Goal: Find specific page/section: Find specific page/section

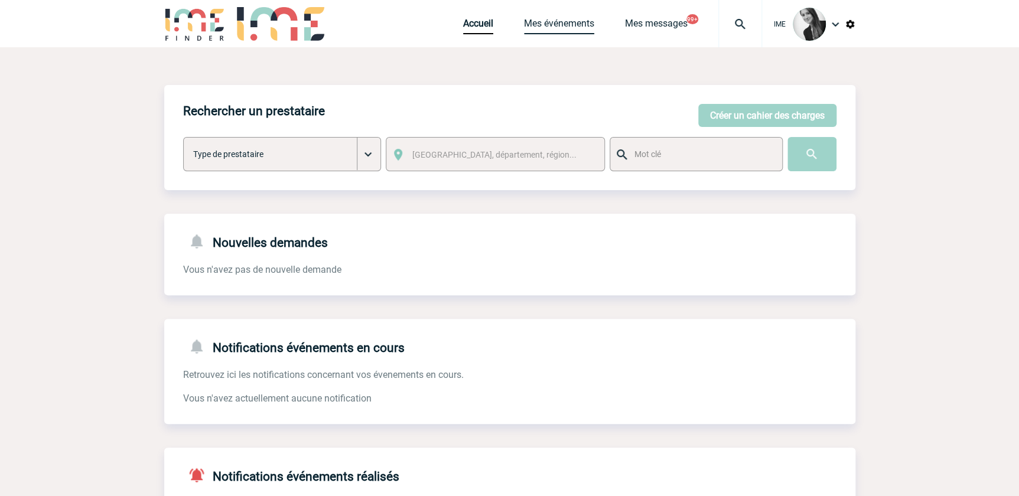
click at [572, 29] on link "Mes événements" at bounding box center [559, 26] width 70 height 17
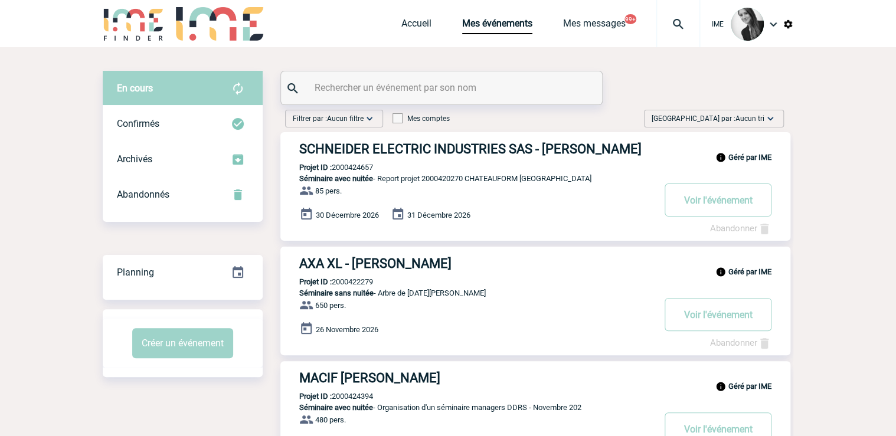
click at [748, 118] on span "Aucun tri" at bounding box center [750, 119] width 29 height 8
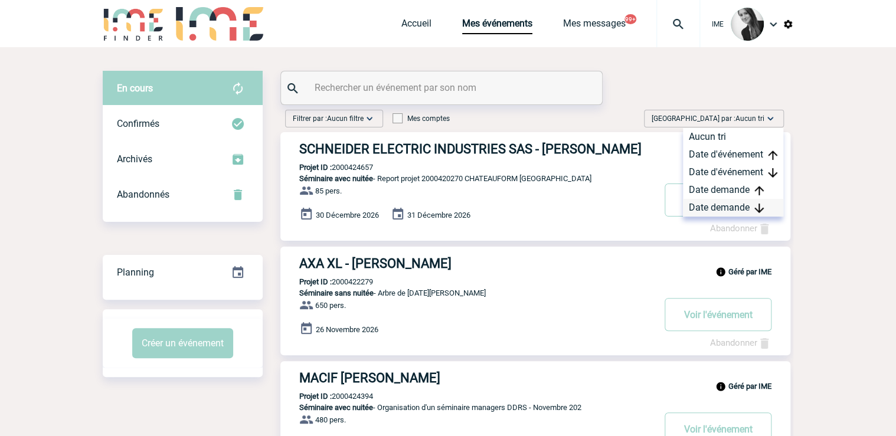
drag, startPoint x: 735, startPoint y: 205, endPoint x: 728, endPoint y: 207, distance: 6.9
click at [734, 205] on div "Date demande" at bounding box center [733, 208] width 100 height 18
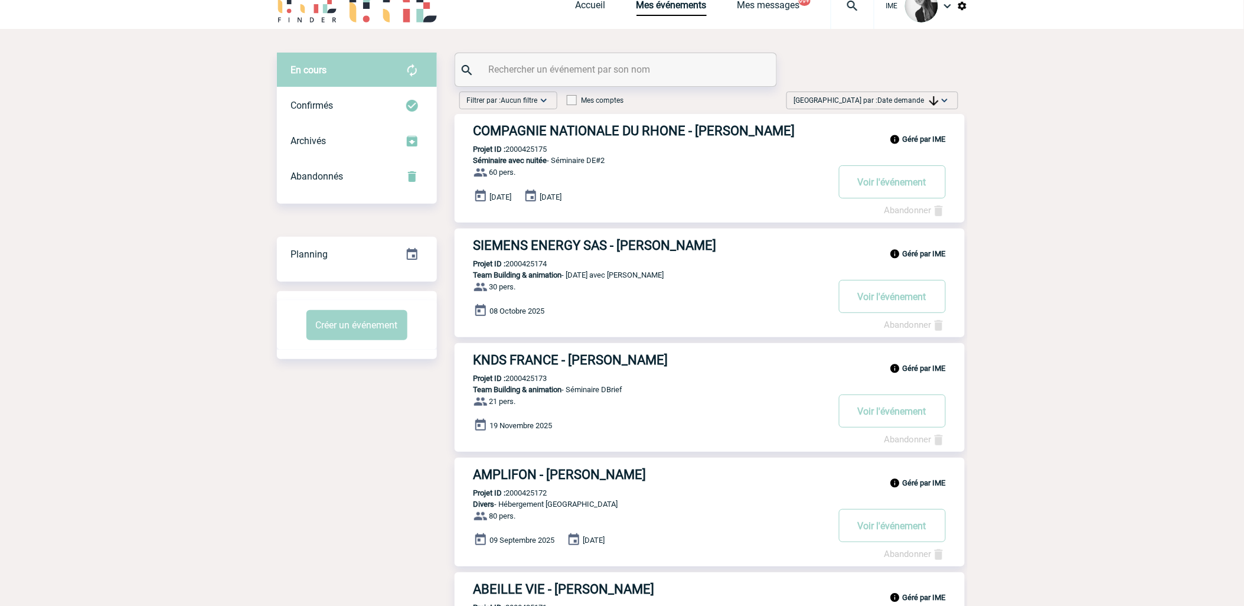
scroll to position [66, 0]
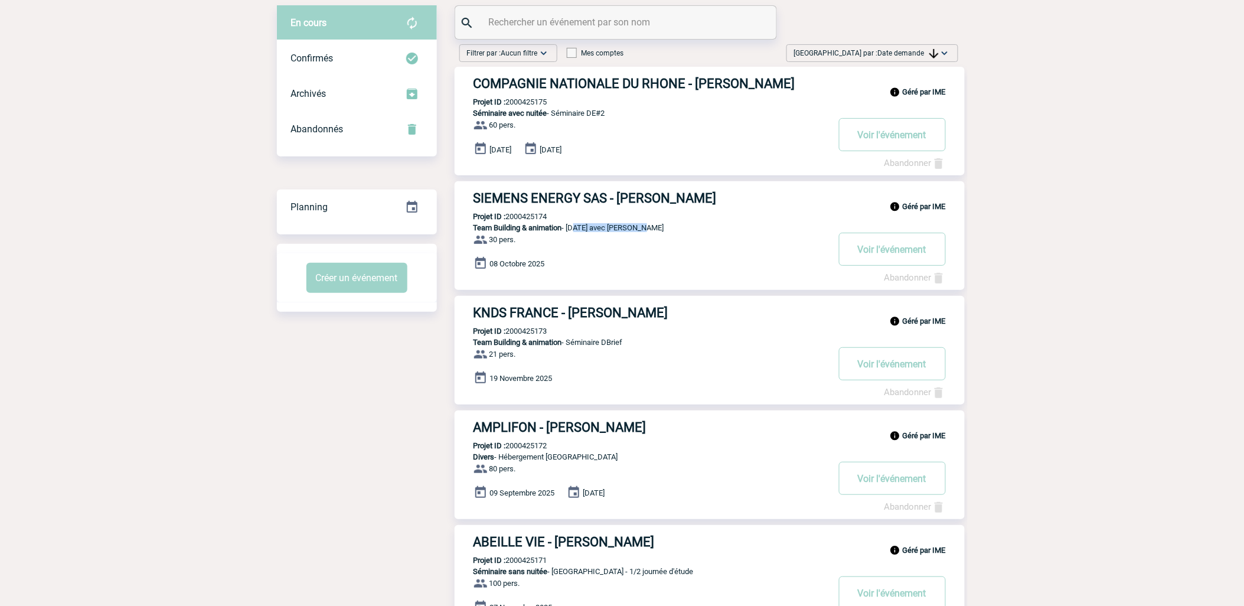
drag, startPoint x: 573, startPoint y: 237, endPoint x: 645, endPoint y: 236, distance: 71.5
click at [645, 232] on p "Team Building & animation - Family Day avec Siemens" at bounding box center [641, 227] width 373 height 9
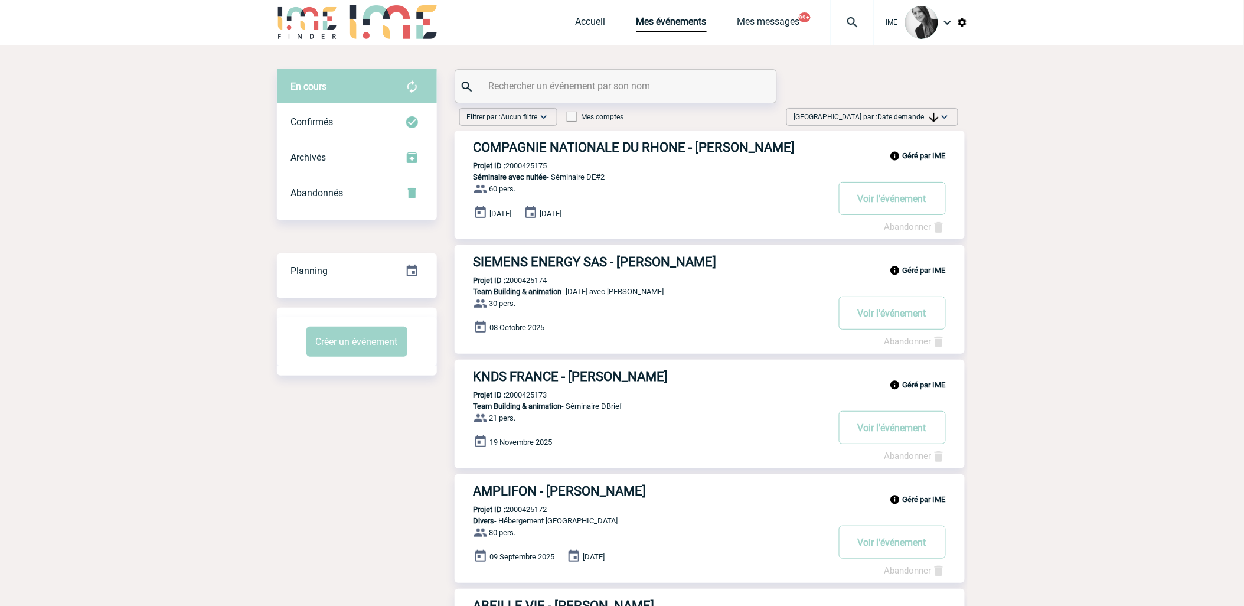
scroll to position [0, 0]
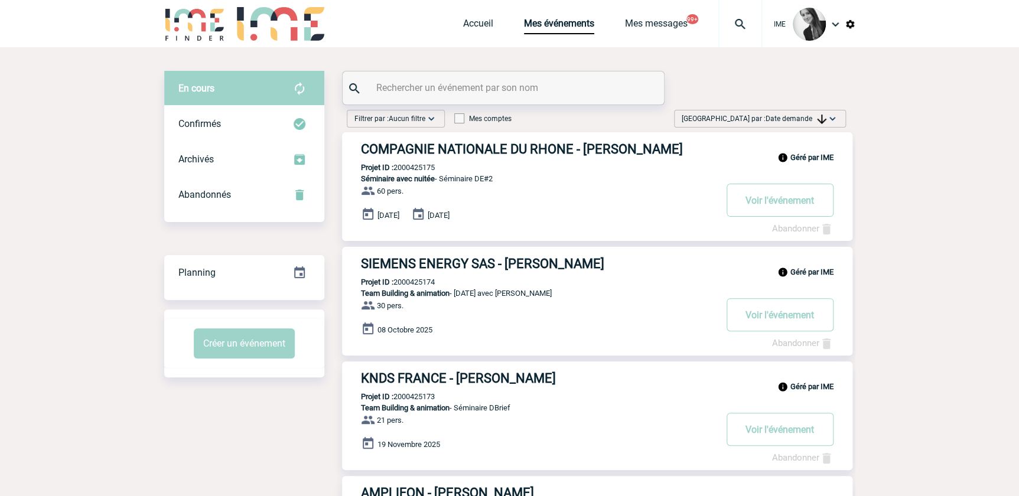
click at [807, 115] on span "Date demande" at bounding box center [795, 119] width 61 height 8
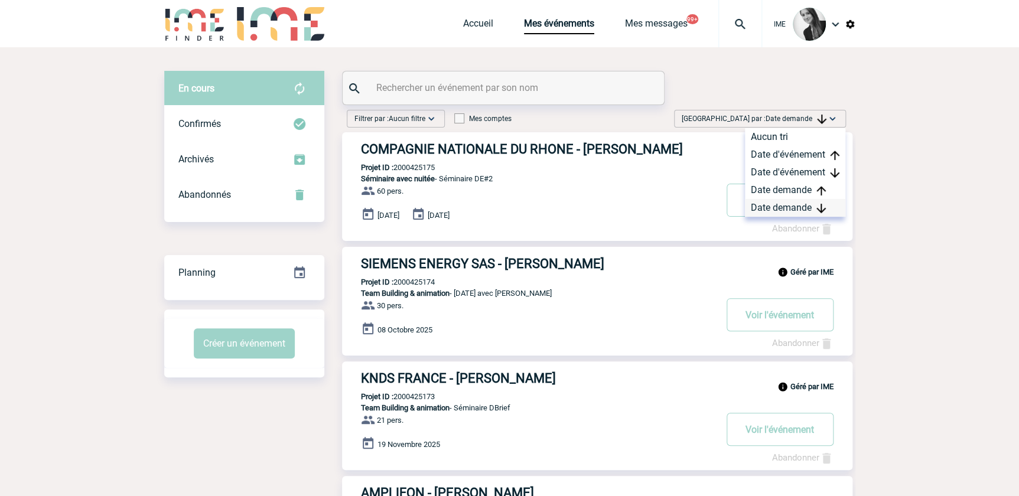
click at [788, 214] on div "Date demande" at bounding box center [795, 208] width 100 height 18
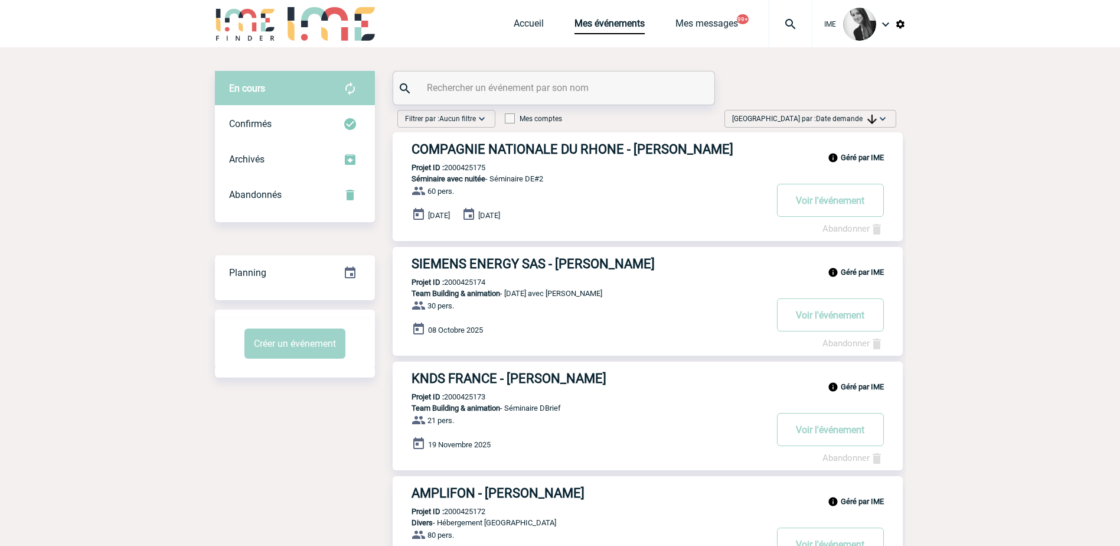
click at [870, 110] on div "Trier par : Date demande Aucun tri Date d'événement Date d'événement Date deman…" at bounding box center [811, 119] width 172 height 18
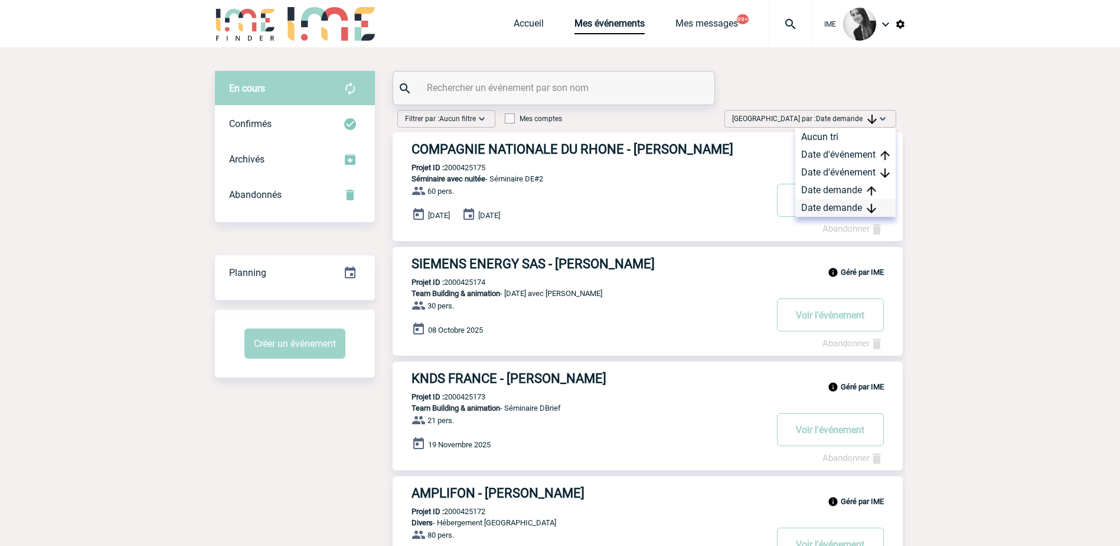
click at [860, 203] on div "Date demande" at bounding box center [845, 208] width 100 height 18
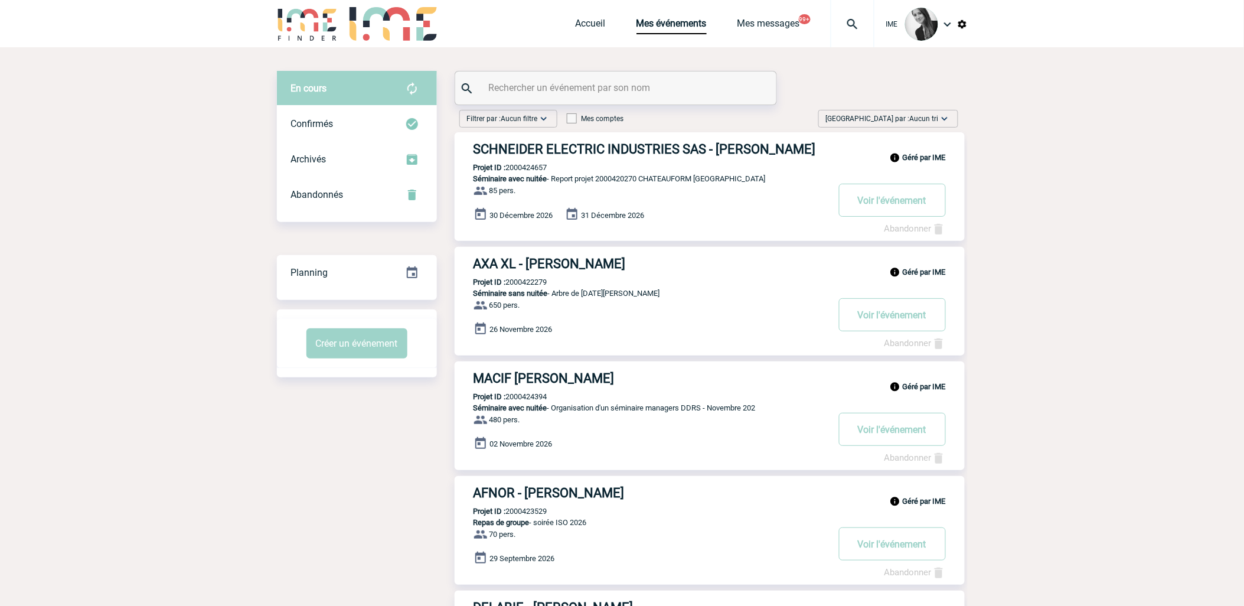
click at [948, 116] on img at bounding box center [945, 119] width 12 height 12
click at [918, 209] on div "Date demande" at bounding box center [907, 208] width 100 height 18
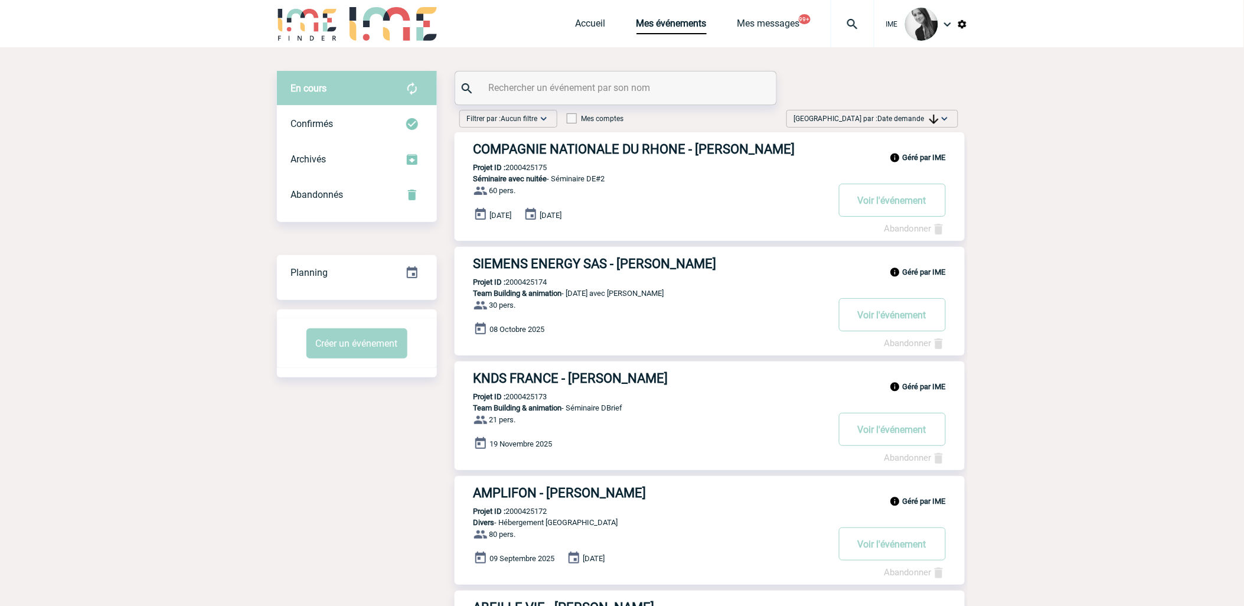
drag, startPoint x: 934, startPoint y: 106, endPoint x: 934, endPoint y: 132, distance: 26.0
click at [934, 125] on div "Trier par : Date demande Aucun tri Date d'événement Date d'événement Date deman…" at bounding box center [873, 119] width 172 height 18
click at [896, 210] on div "Date demande" at bounding box center [907, 208] width 100 height 18
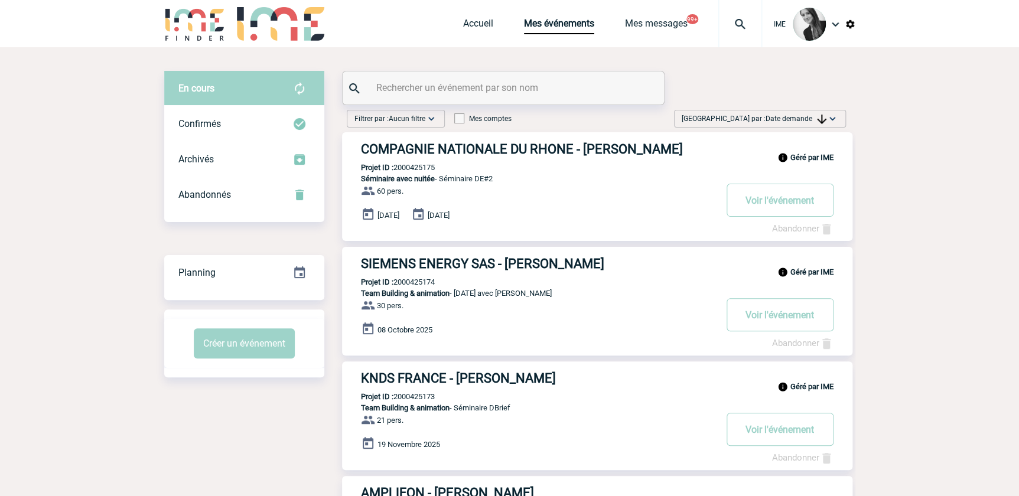
click at [461, 87] on input "text" at bounding box center [504, 87] width 263 height 17
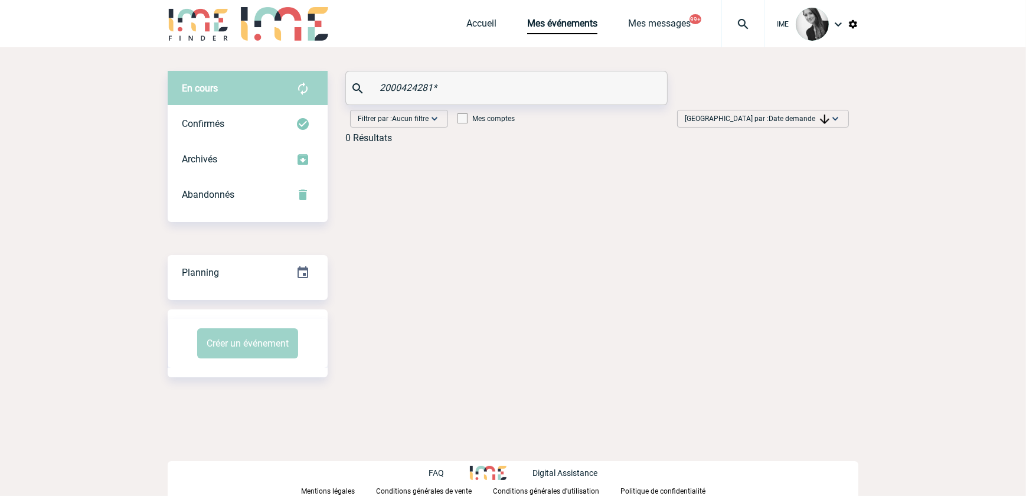
type input "2000424281"
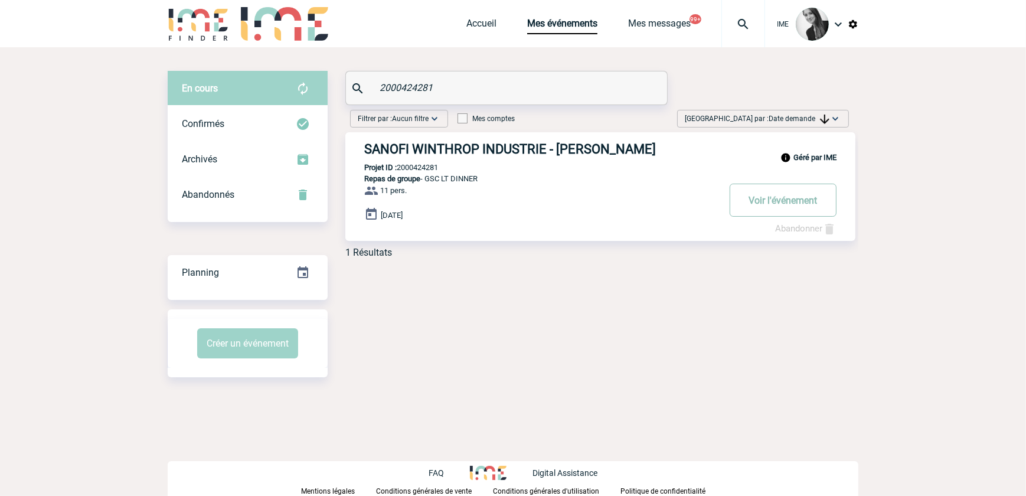
click at [788, 201] on button "Voir l'événement" at bounding box center [783, 200] width 107 height 33
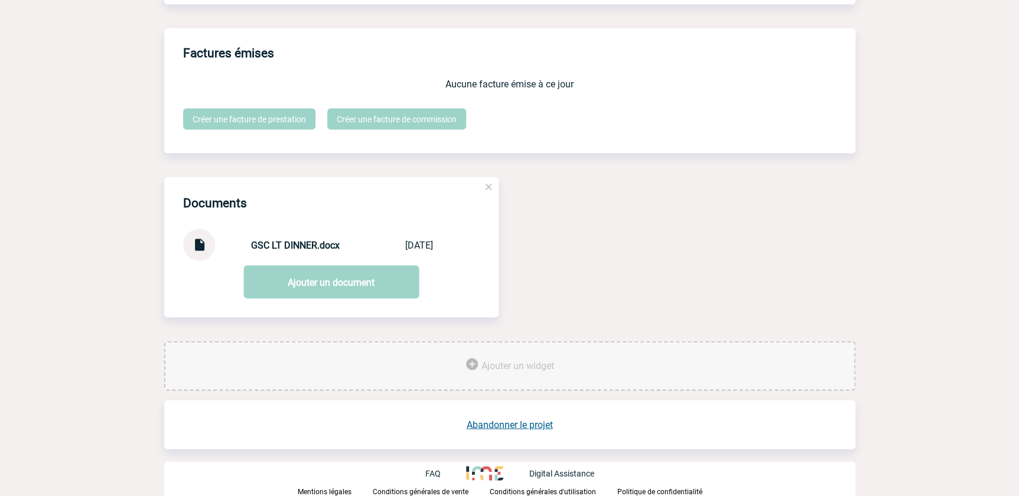
scroll to position [1076, 0]
click at [197, 241] on img at bounding box center [198, 240] width 15 height 23
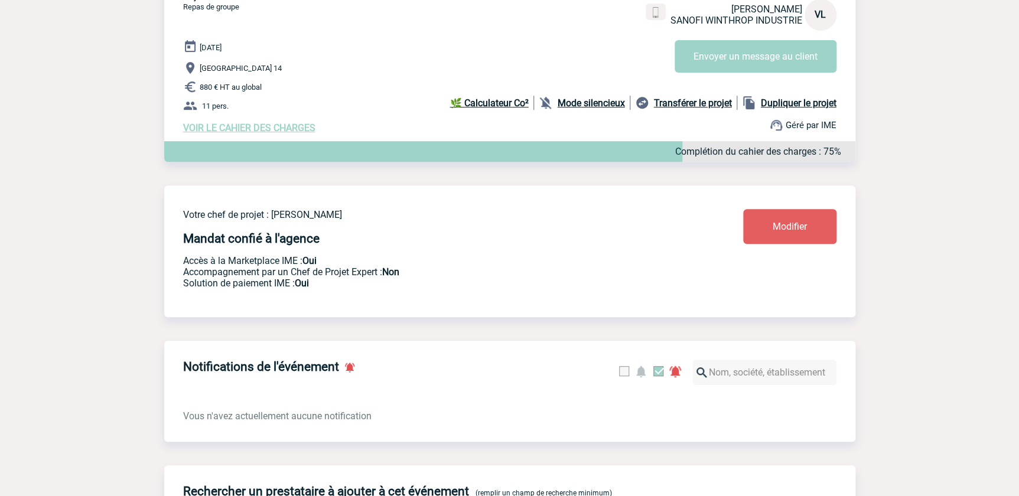
scroll to position [0, 0]
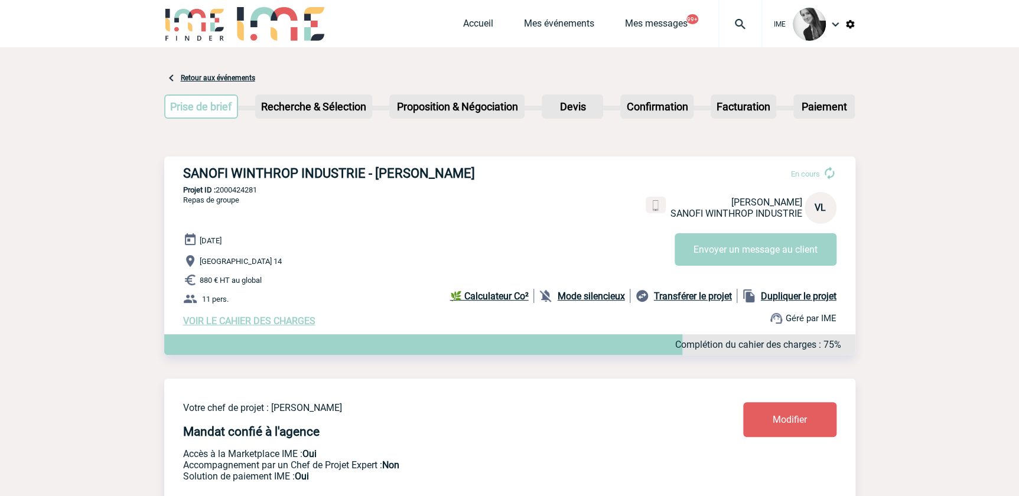
click at [243, 186] on p "Projet ID : 2000424281" at bounding box center [509, 189] width 691 height 9
copy p "2000424281"
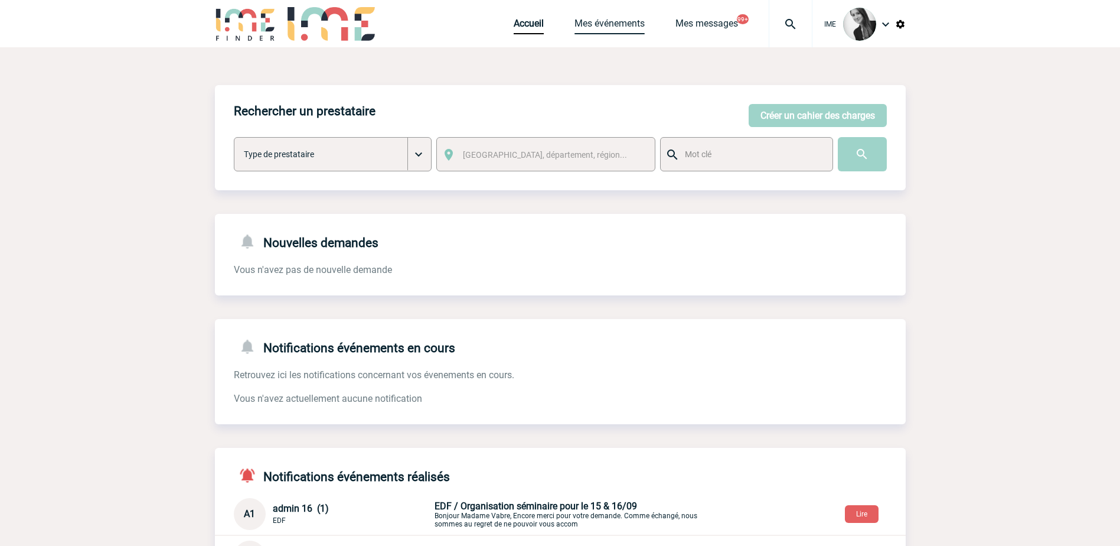
click at [596, 21] on link "Mes événements" at bounding box center [610, 26] width 70 height 17
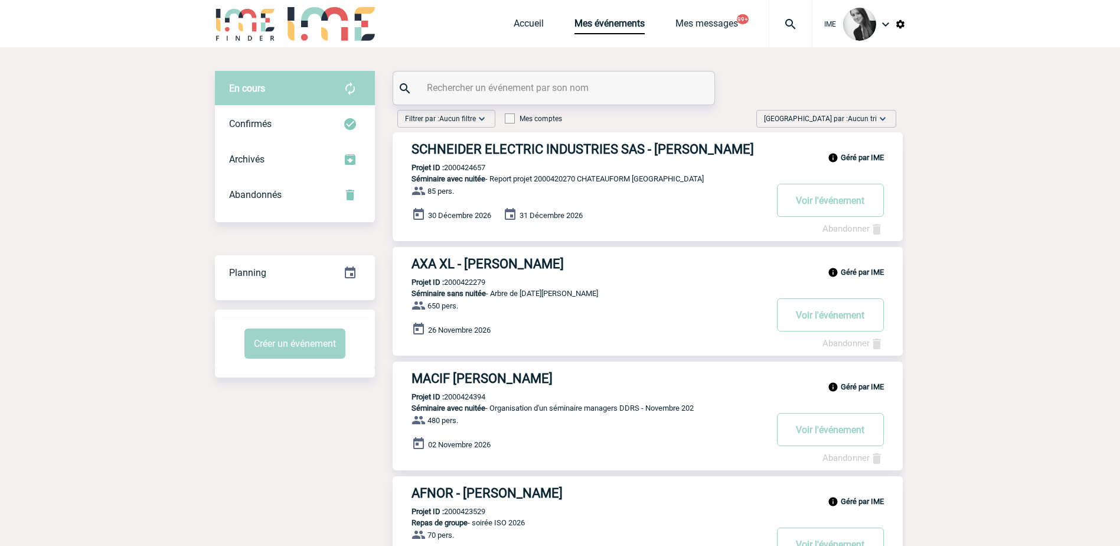
click at [893, 116] on div "[GEOGRAPHIC_DATA] par : Aucun tri Aucun tri Date d'événement Date d'événement D…" at bounding box center [826, 119] width 140 height 18
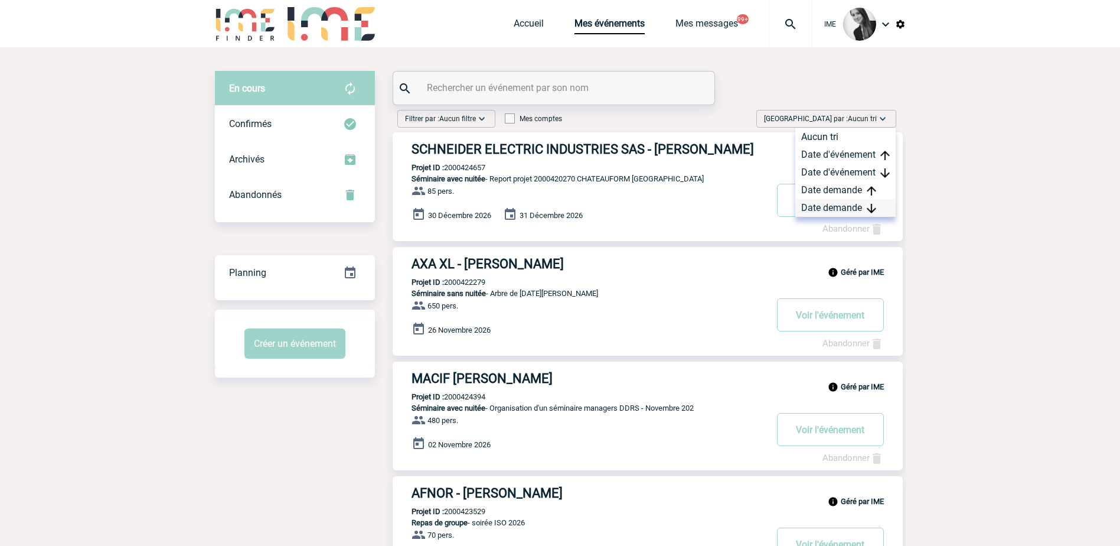
click at [844, 207] on div "Date demande" at bounding box center [845, 208] width 100 height 18
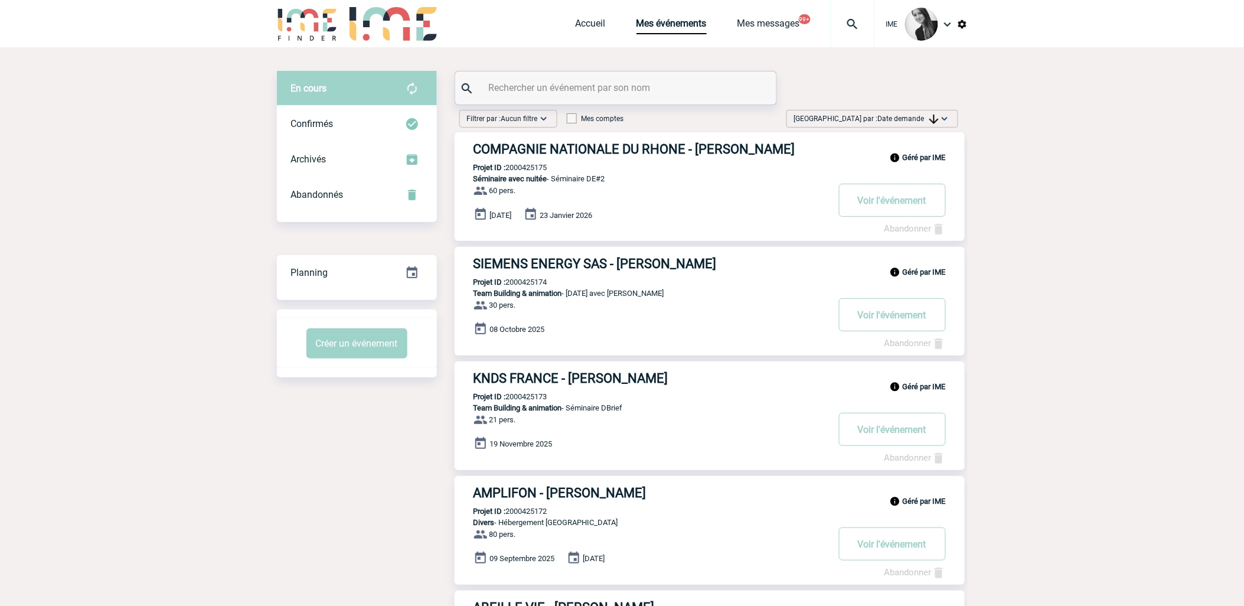
click at [909, 115] on span "Date demande" at bounding box center [908, 119] width 61 height 8
click at [907, 210] on div "Date demande" at bounding box center [907, 208] width 100 height 18
click at [911, 120] on span "Date demande" at bounding box center [908, 119] width 61 height 8
click at [905, 204] on div "Date demande" at bounding box center [907, 208] width 100 height 18
click at [930, 119] on img at bounding box center [933, 119] width 9 height 9
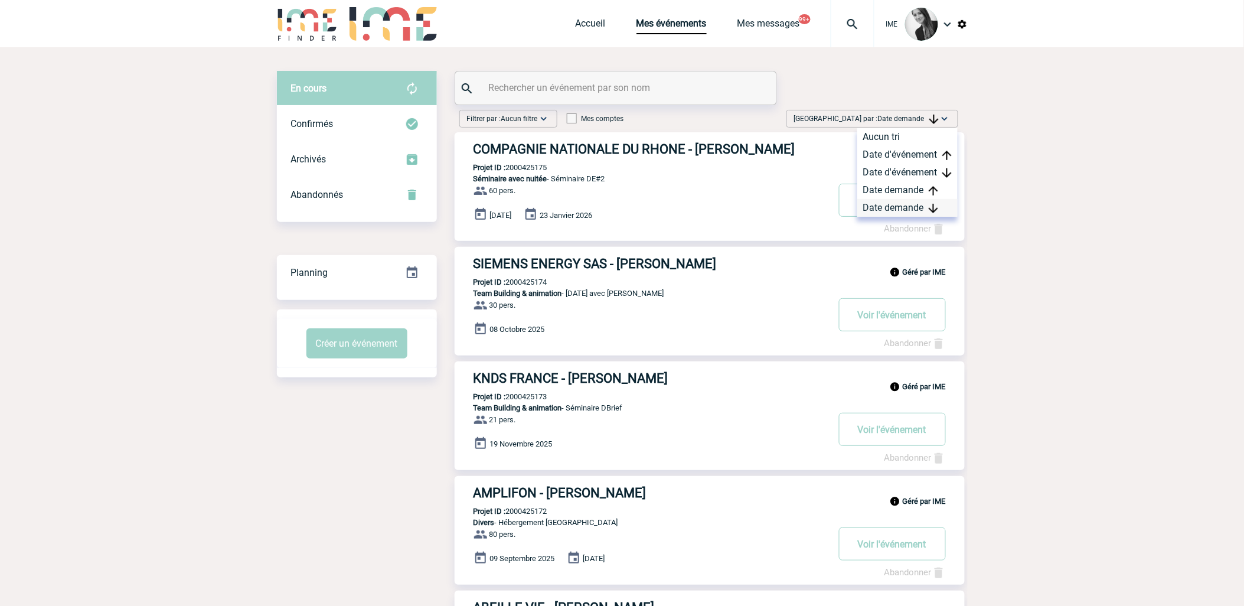
click at [909, 210] on div "Date demande" at bounding box center [907, 208] width 100 height 18
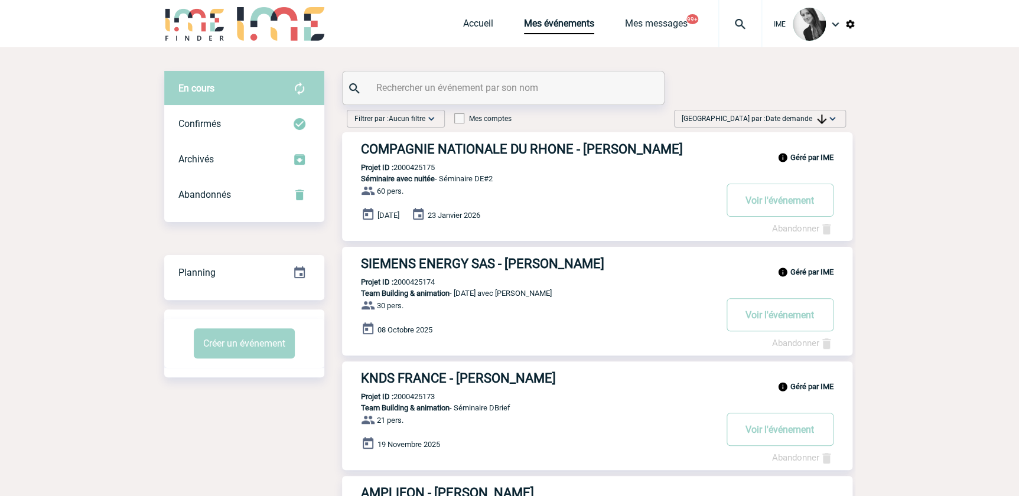
drag, startPoint x: 800, startPoint y: 115, endPoint x: 799, endPoint y: 143, distance: 28.4
click at [800, 115] on span "Date demande" at bounding box center [795, 119] width 61 height 8
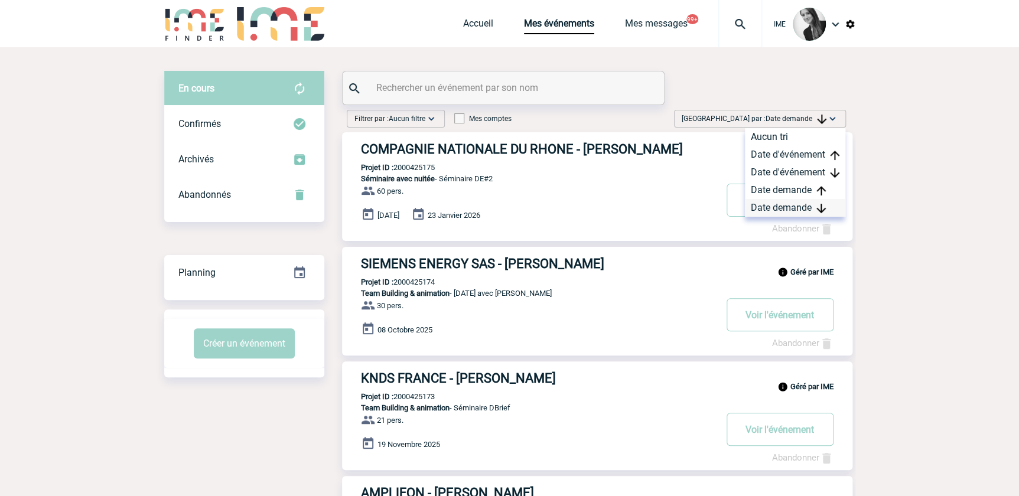
click at [785, 208] on div "Date demande" at bounding box center [795, 208] width 100 height 18
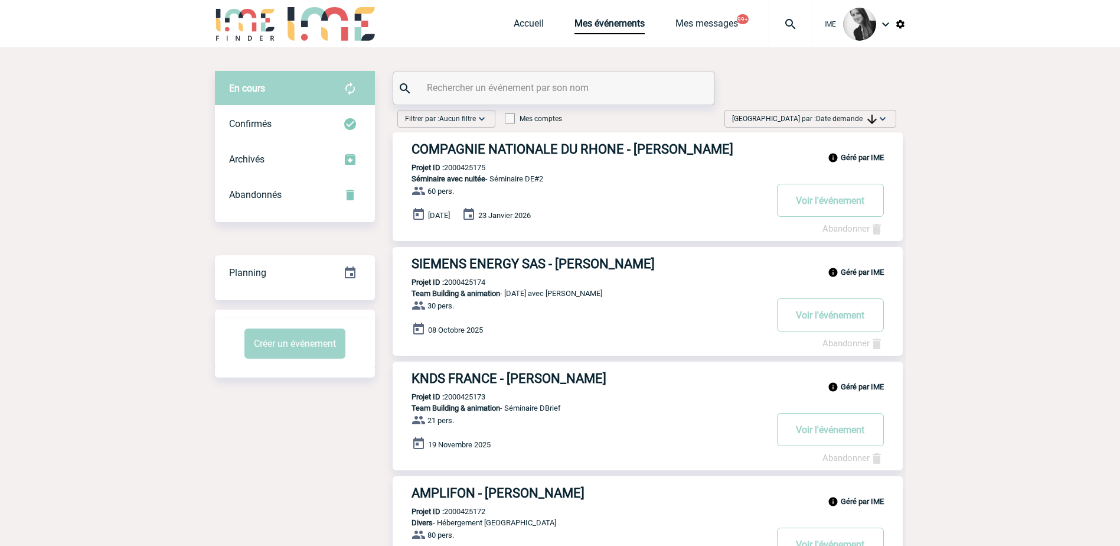
click at [870, 116] on img at bounding box center [871, 119] width 9 height 9
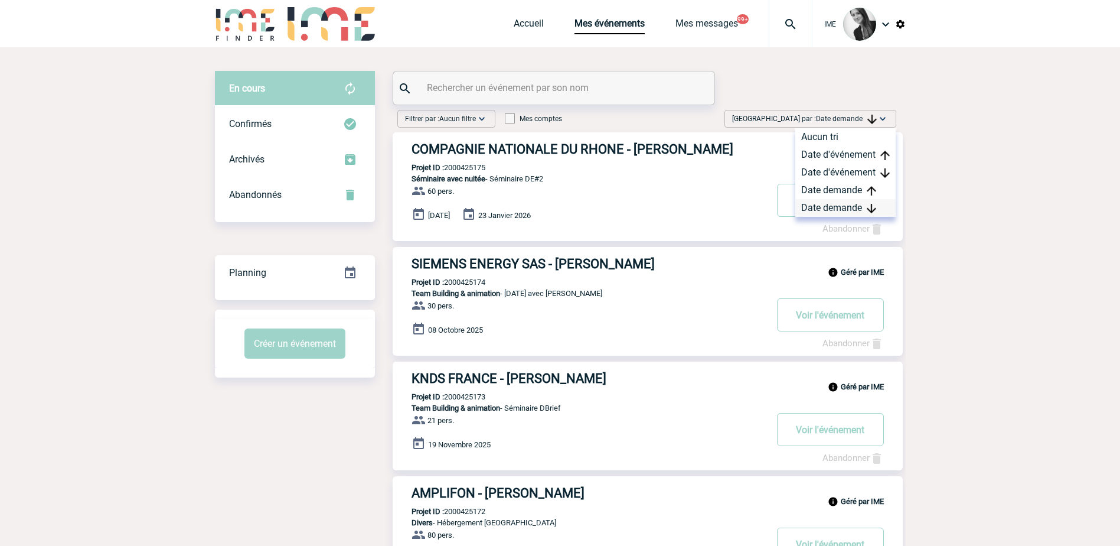
click at [847, 207] on div "Date demande" at bounding box center [845, 208] width 100 height 18
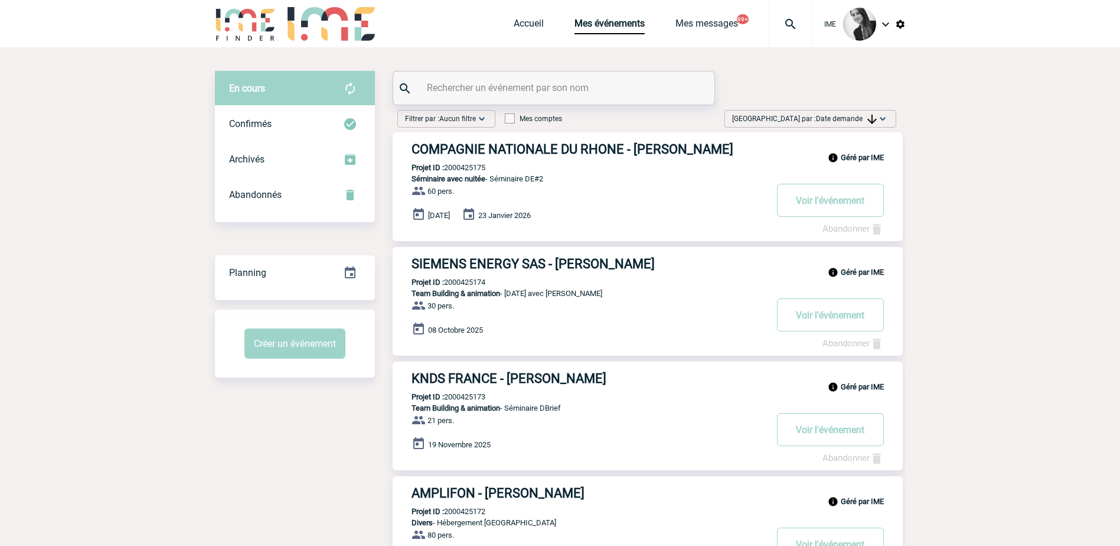
drag, startPoint x: 821, startPoint y: 118, endPoint x: 826, endPoint y: 140, distance: 22.2
click at [821, 118] on span "Date demande" at bounding box center [846, 119] width 61 height 8
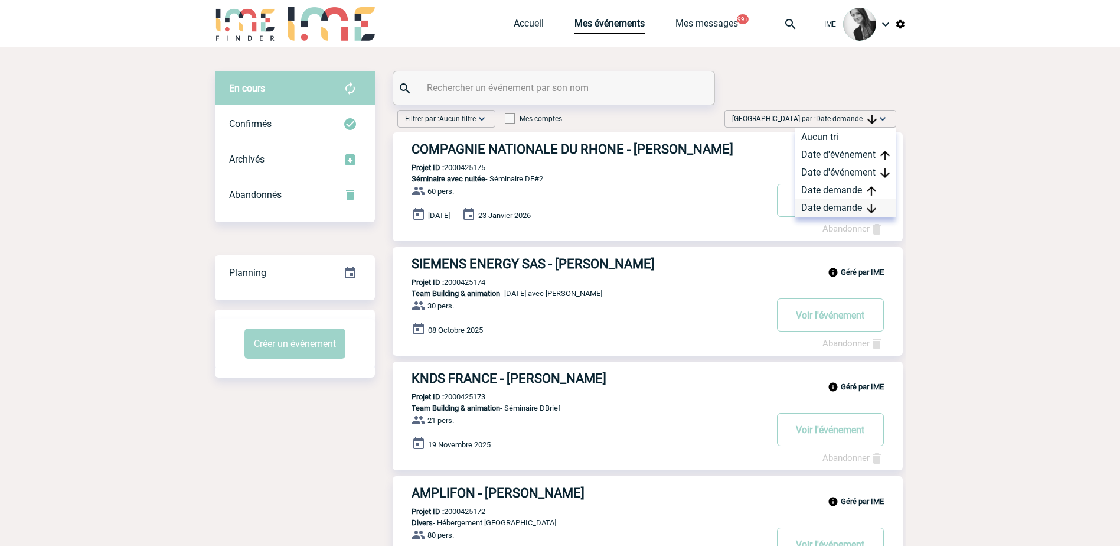
click at [819, 210] on div "Date demande" at bounding box center [845, 208] width 100 height 18
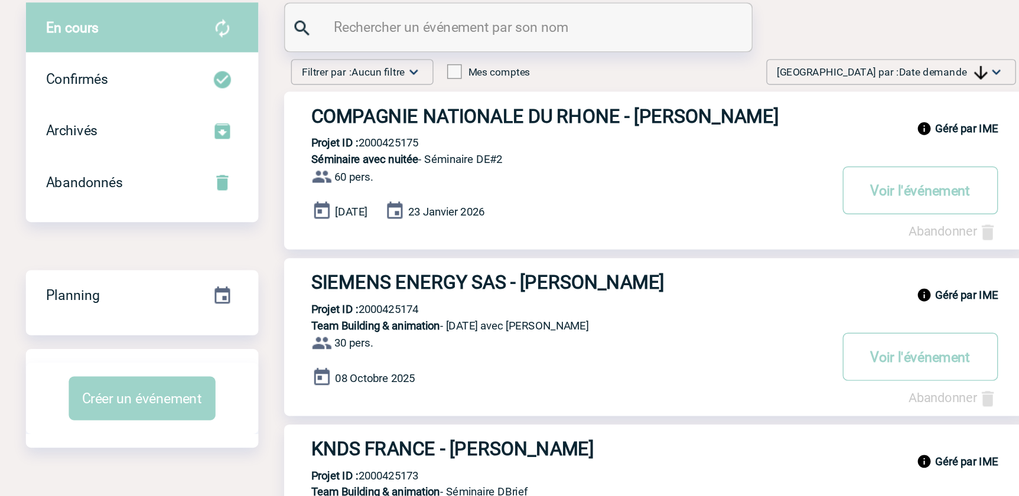
click at [784, 119] on span "Date demande" at bounding box center [795, 119] width 61 height 8
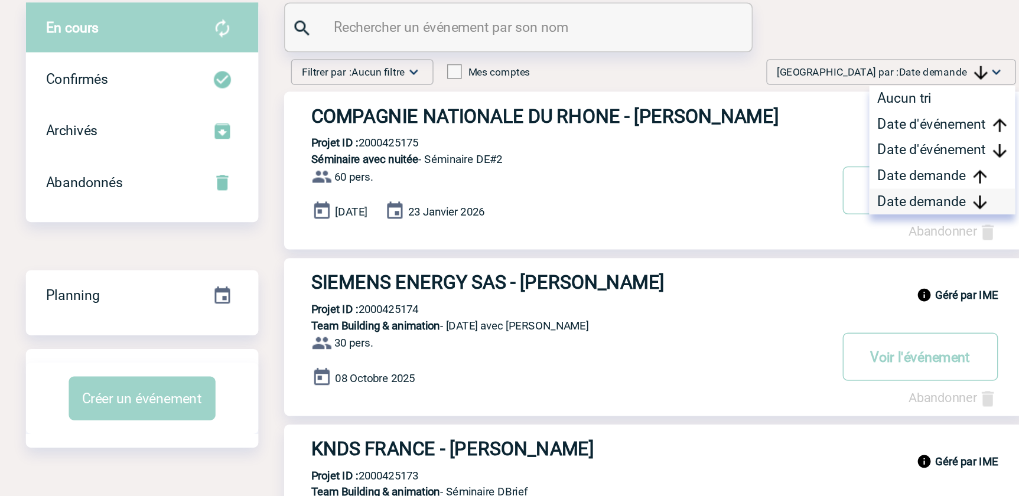
click at [758, 210] on div "Date demande" at bounding box center [795, 208] width 100 height 18
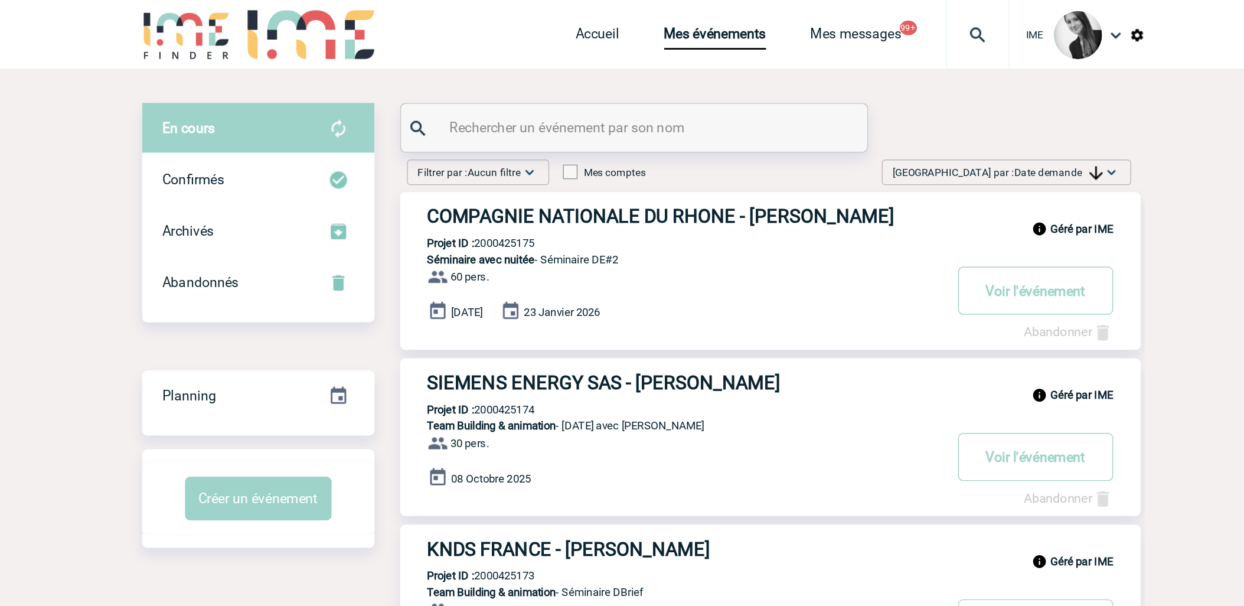
drag, startPoint x: 912, startPoint y: 113, endPoint x: 909, endPoint y: 177, distance: 63.8
click at [912, 116] on span "Date demande" at bounding box center [908, 119] width 61 height 8
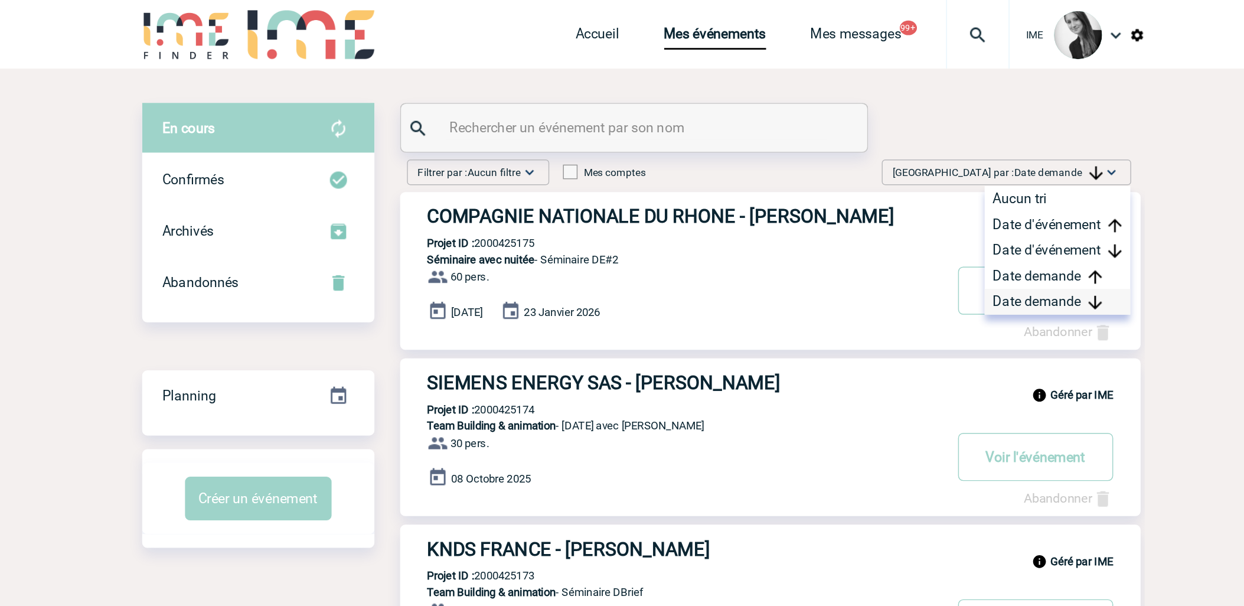
click at [892, 210] on div "Date demande" at bounding box center [907, 208] width 100 height 18
